Goal: Transaction & Acquisition: Purchase product/service

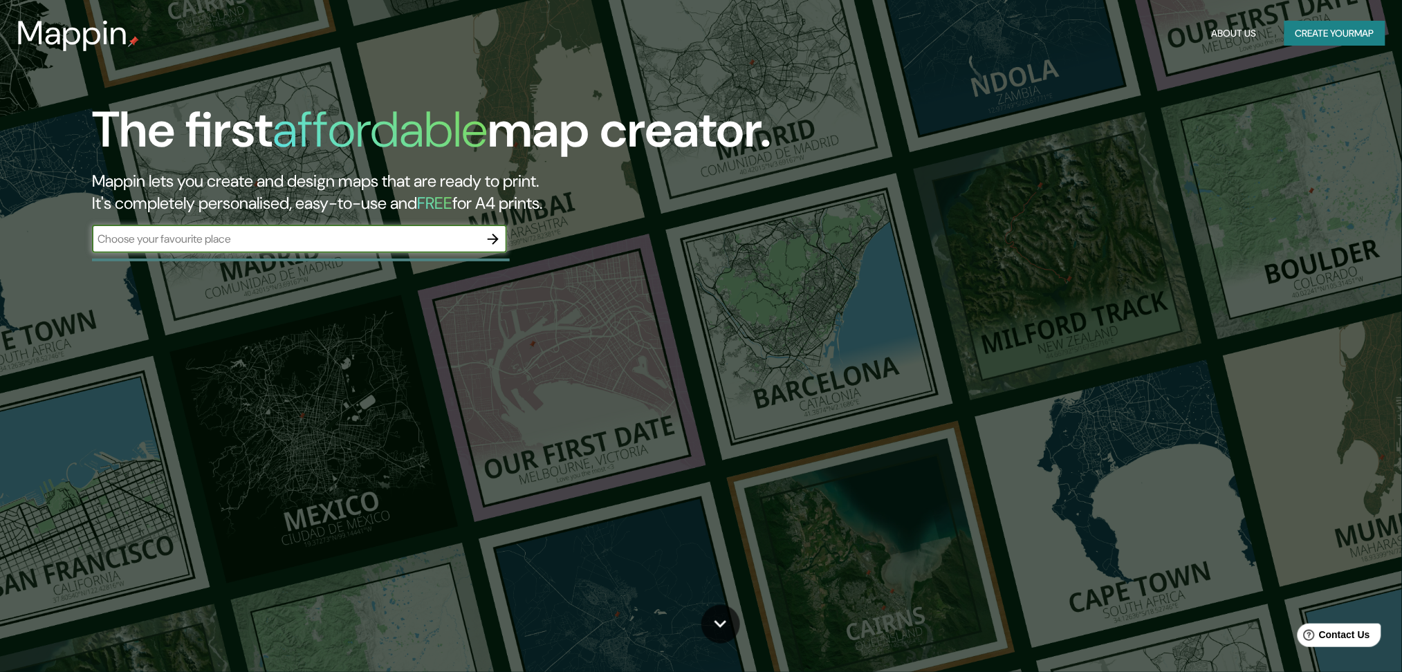
click at [277, 243] on input "text" at bounding box center [285, 239] width 387 height 16
type input "yemaa el fna"
click at [494, 237] on icon "button" at bounding box center [493, 239] width 17 height 17
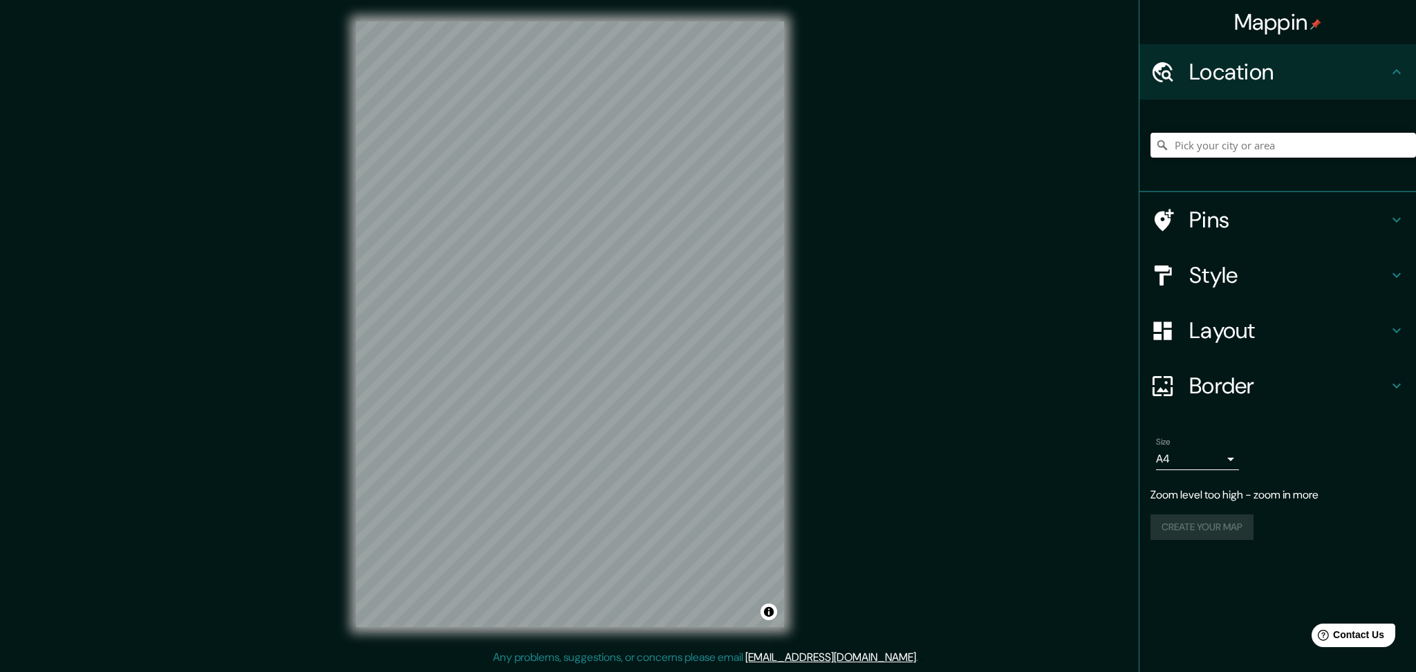
click at [1295, 142] on input "Pick your city or area" at bounding box center [1284, 145] width 266 height 25
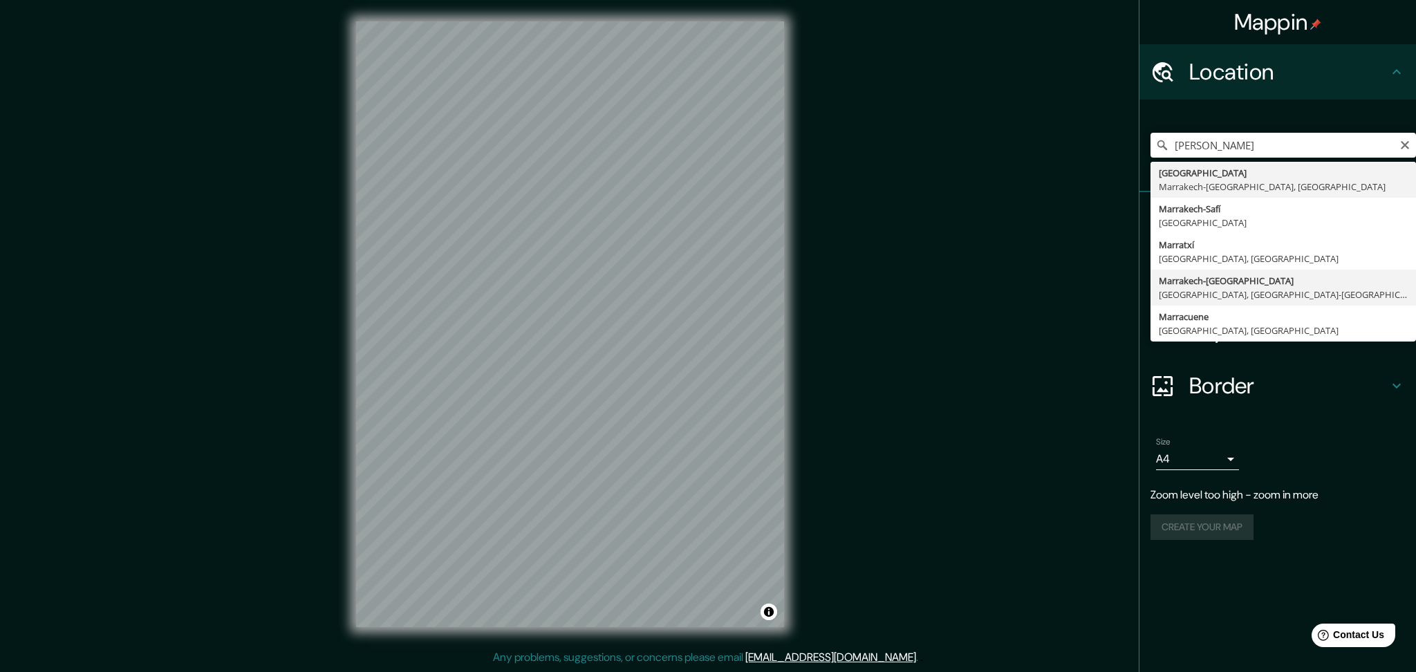
type input "Marrakech-Médina, Marrakech, Marrakech-Safí, Marruecos"
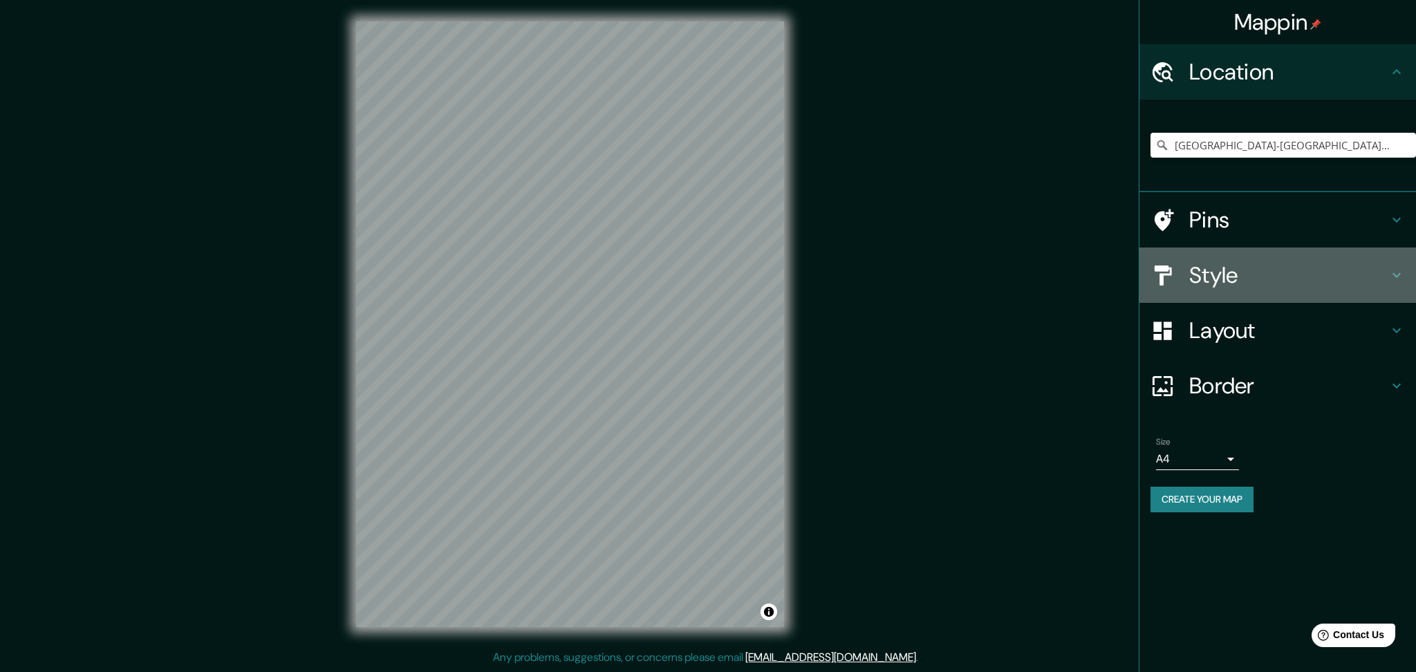
click at [1256, 278] on h4 "Style" at bounding box center [1289, 275] width 199 height 28
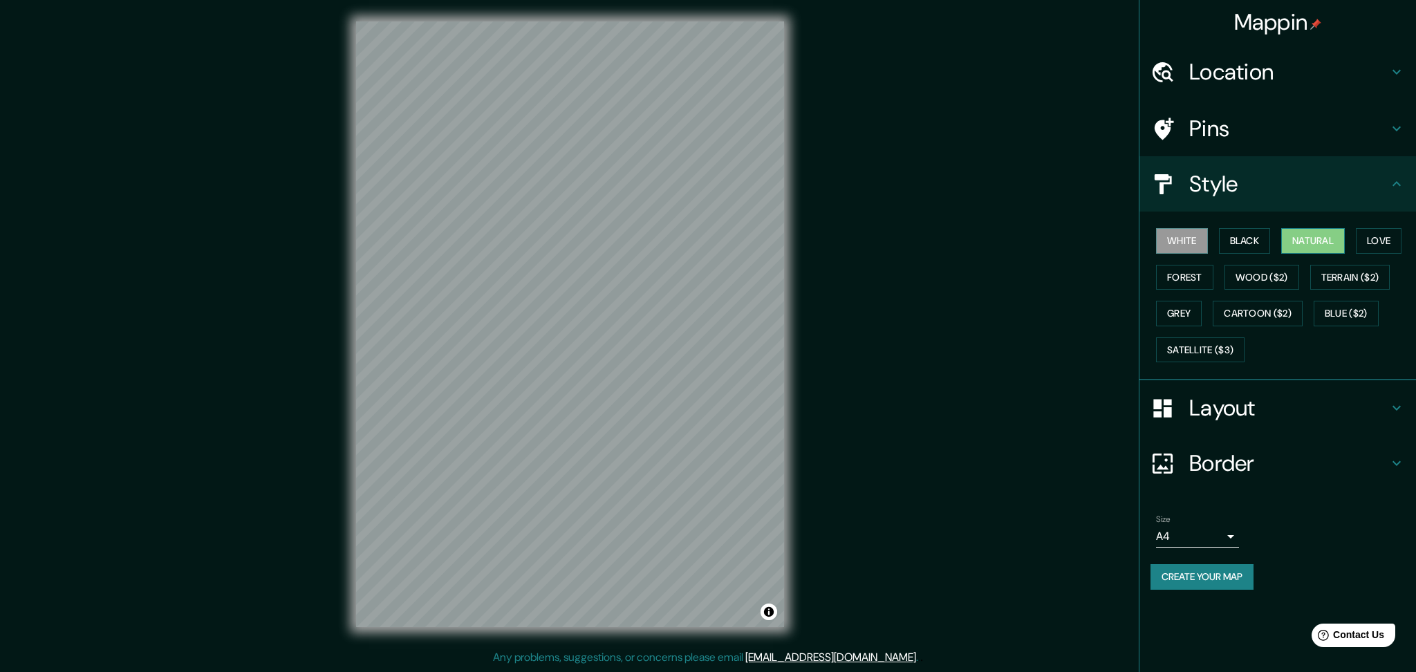
click at [1326, 244] on button "Natural" at bounding box center [1314, 241] width 64 height 26
click at [1224, 410] on h4 "Layout" at bounding box center [1289, 408] width 199 height 28
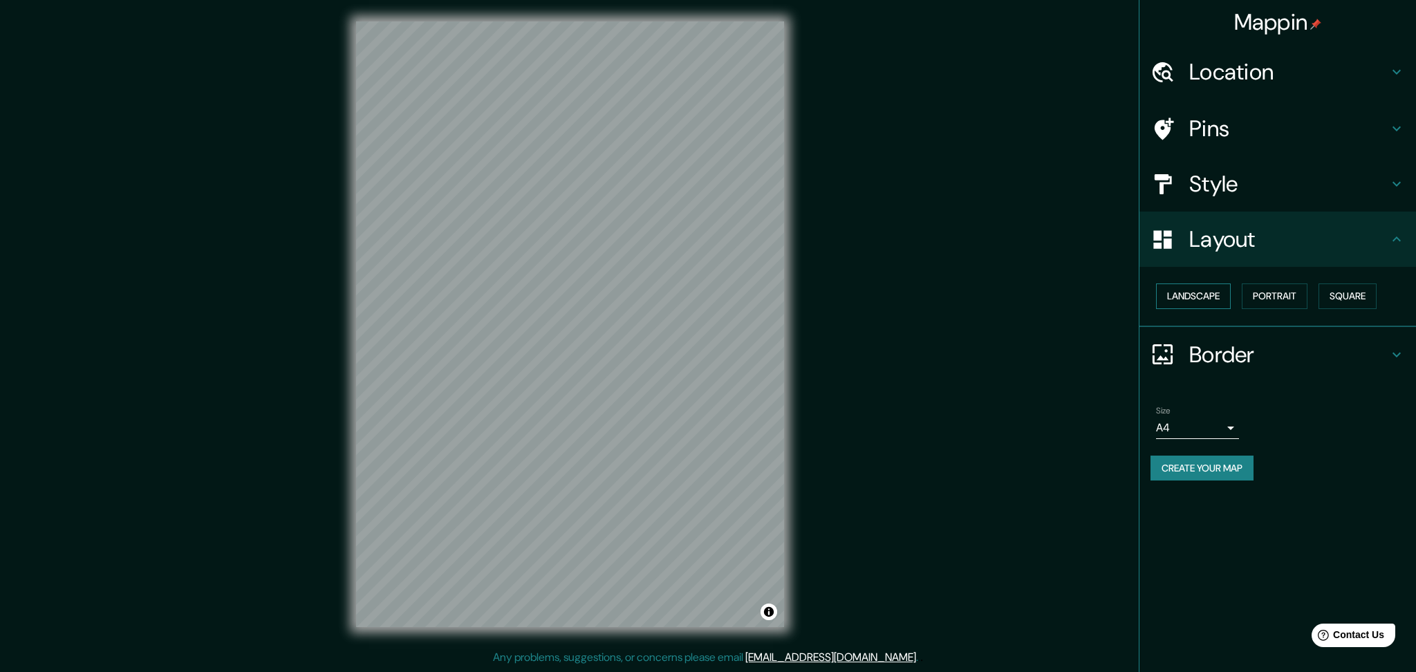
click at [1208, 294] on button "Landscape" at bounding box center [1193, 297] width 75 height 26
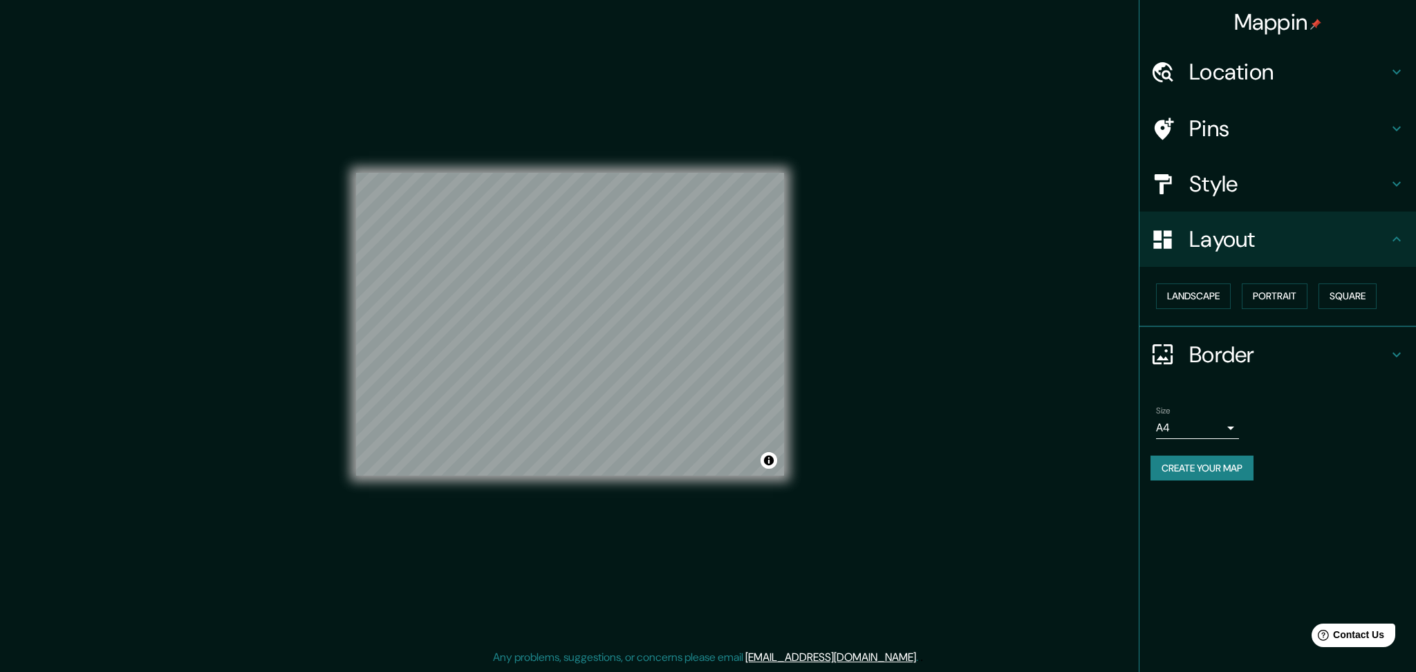
click at [1219, 181] on h4 "Style" at bounding box center [1289, 184] width 199 height 28
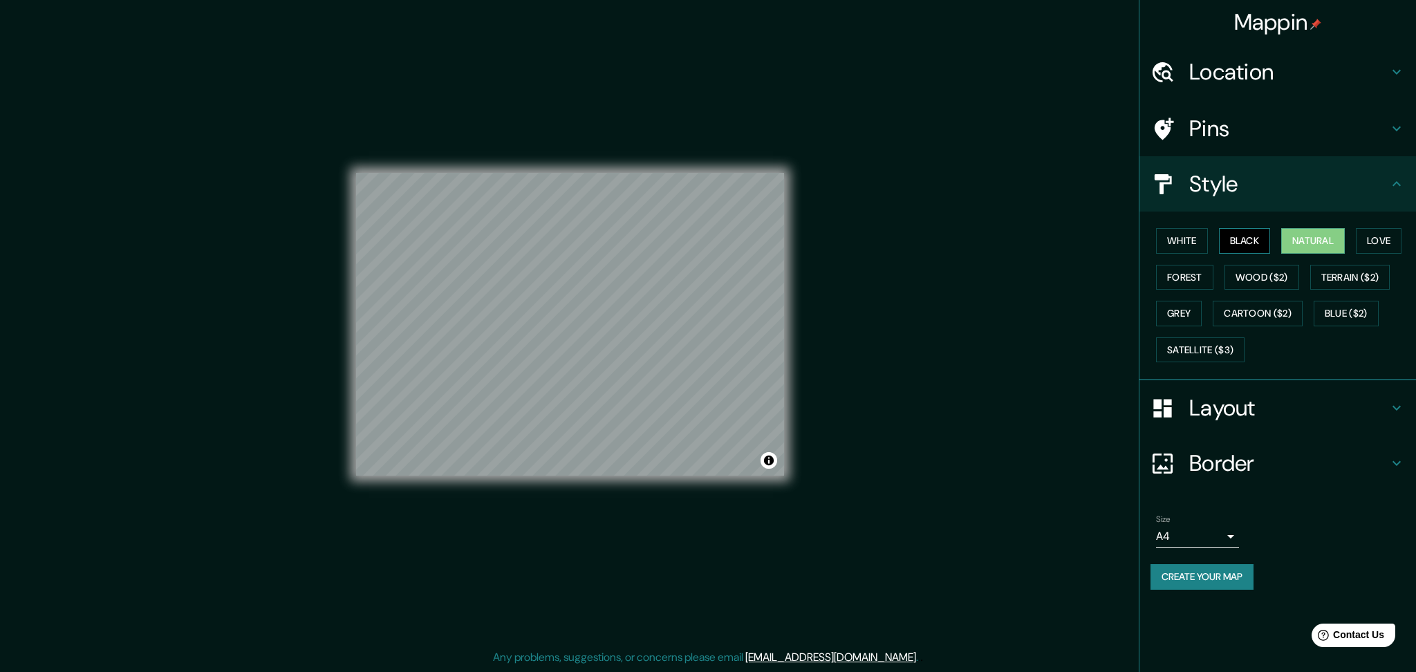
click at [1246, 237] on button "Black" at bounding box center [1245, 241] width 52 height 26
click at [1251, 575] on button "Create your map" at bounding box center [1202, 577] width 103 height 26
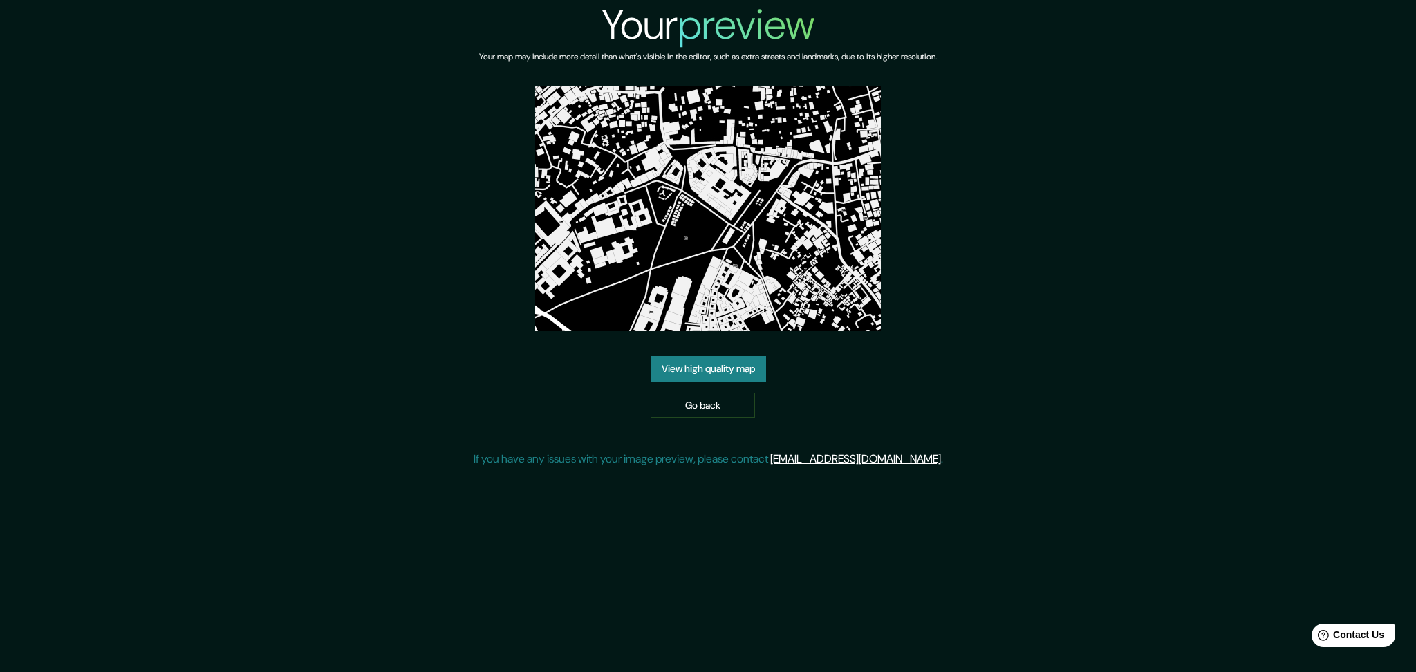
click at [710, 375] on link "View high quality map" at bounding box center [708, 369] width 115 height 26
